Goal: Task Accomplishment & Management: Use online tool/utility

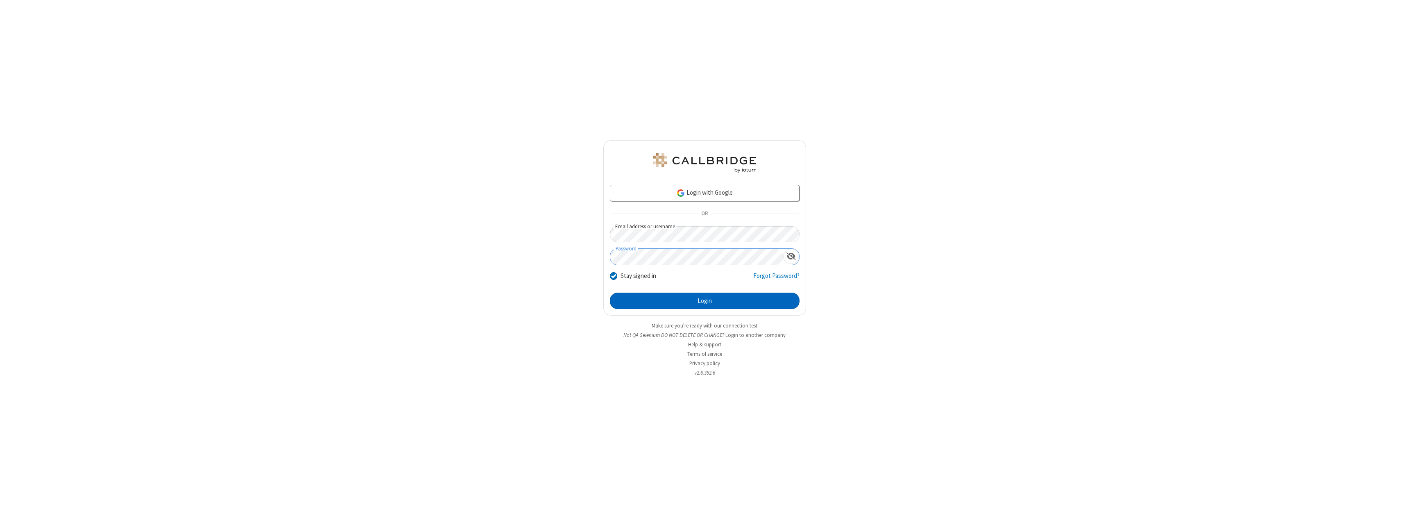
click at [705, 301] on button "Login" at bounding box center [705, 301] width 190 height 16
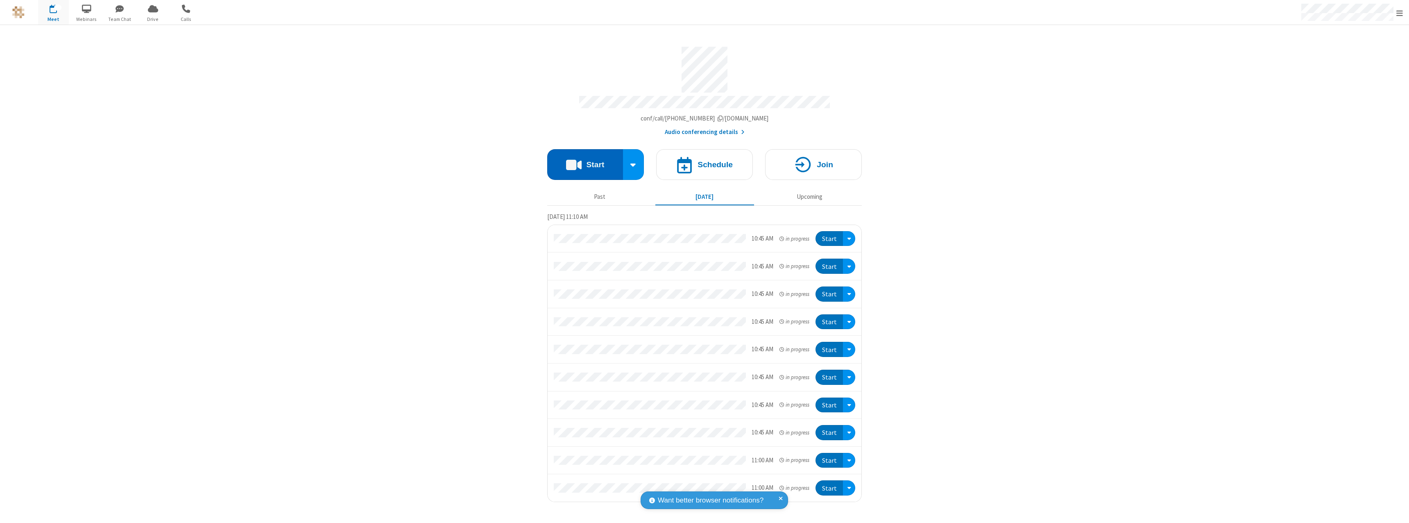
click at [585, 161] on button "Start" at bounding box center [585, 164] width 76 height 31
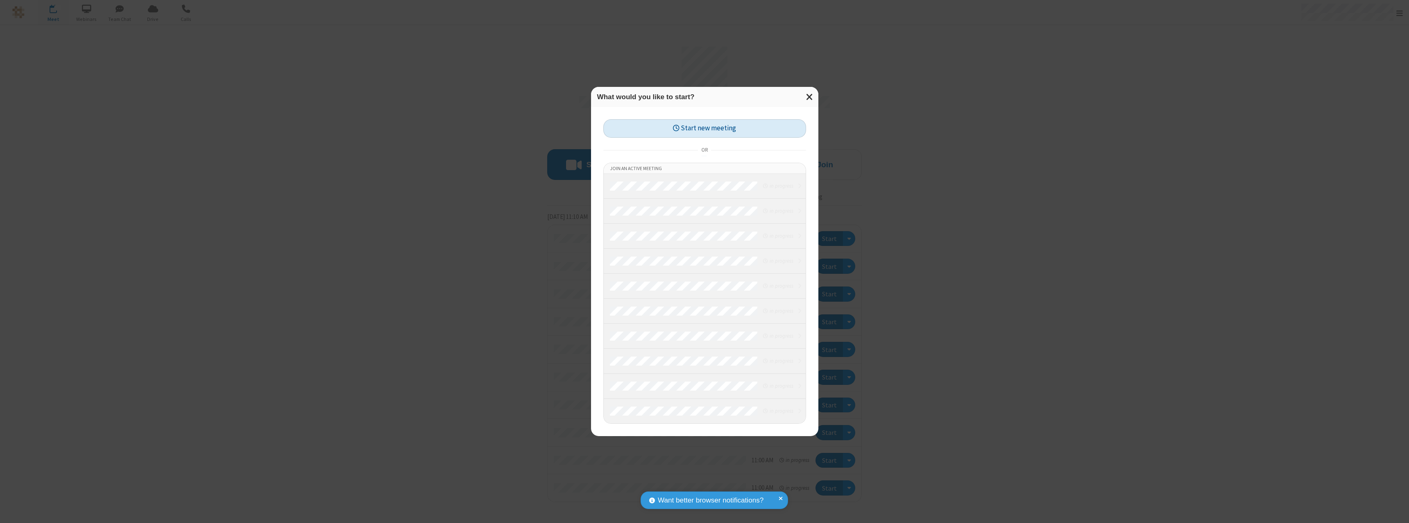
click at [705, 128] on button "Start new meeting" at bounding box center [705, 128] width 203 height 18
